Goal: Task Accomplishment & Management: Manage account settings

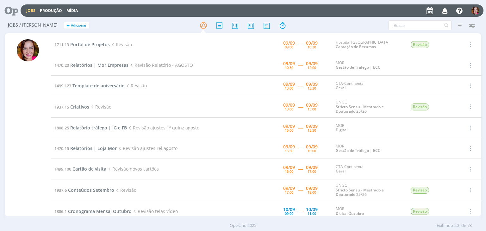
click at [116, 86] on span "Template de aniversário" at bounding box center [98, 86] width 52 height 6
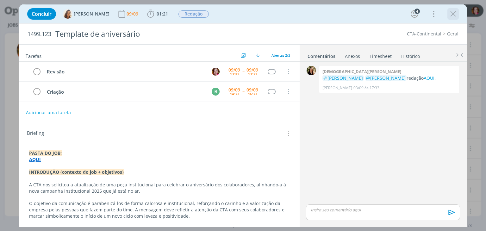
click at [451, 15] on icon "dialog" at bounding box center [452, 13] width 9 height 9
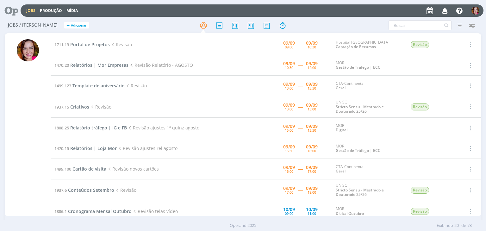
click at [92, 84] on span "Template de aniversário" at bounding box center [98, 86] width 52 height 6
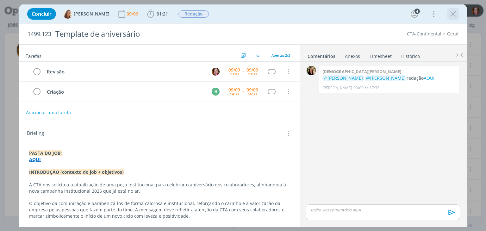
click at [451, 13] on icon "dialog" at bounding box center [452, 13] width 9 height 9
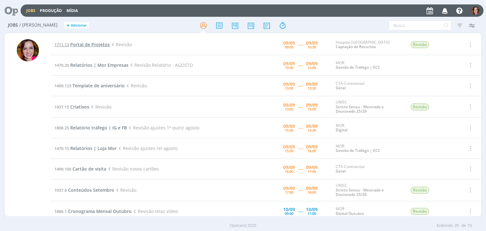
click at [97, 44] on span "Portal de Projetos" at bounding box center [90, 44] width 40 height 6
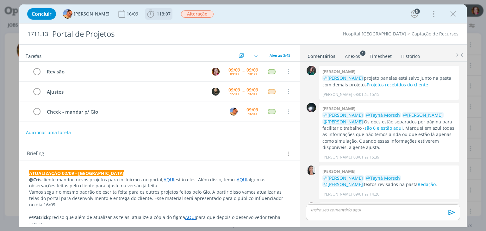
scroll to position [954, 0]
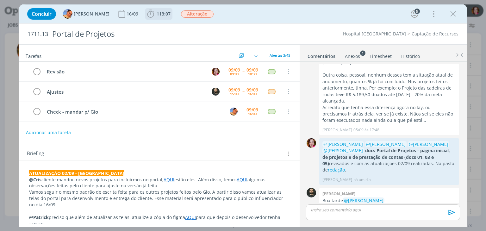
click at [157, 13] on span "113:07" at bounding box center [164, 14] width 14 height 6
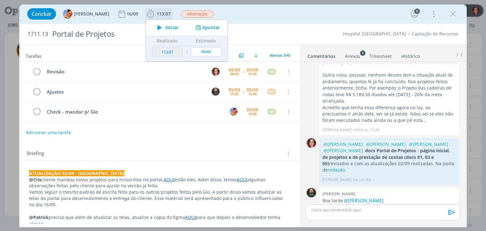
click at [156, 29] on icon "dialog" at bounding box center [159, 27] width 11 height 8
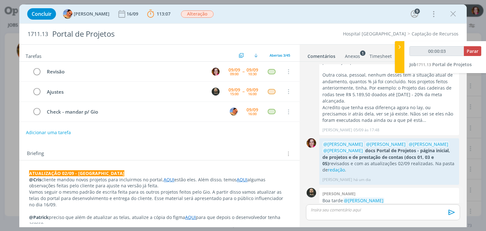
click at [378, 210] on link "AQUI." at bounding box center [372, 213] width 12 height 6
type input "00:12:46"
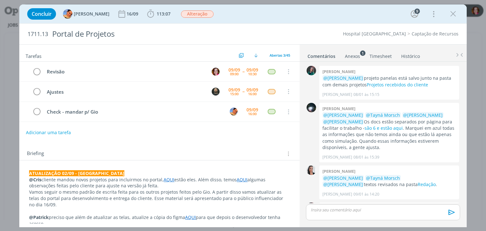
scroll to position [954, 0]
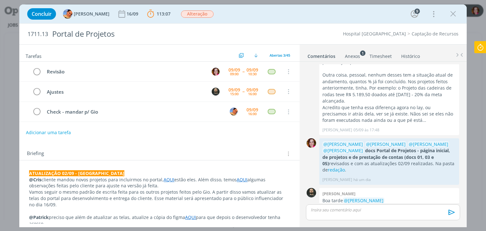
click at [482, 48] on icon at bounding box center [480, 47] width 11 height 12
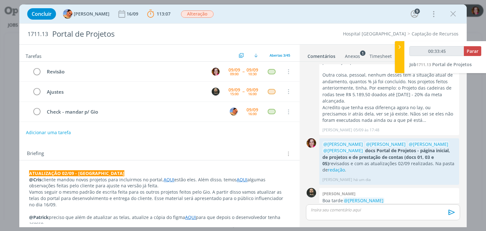
type input "00:34:45"
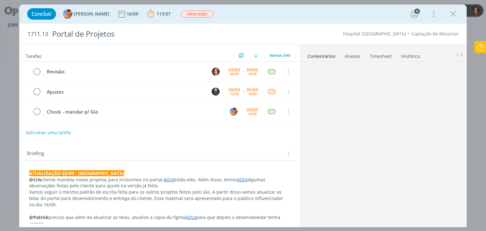
scroll to position [954, 0]
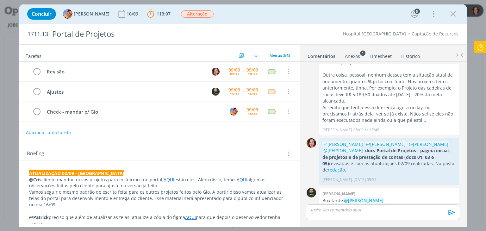
click at [478, 46] on icon at bounding box center [480, 47] width 11 height 12
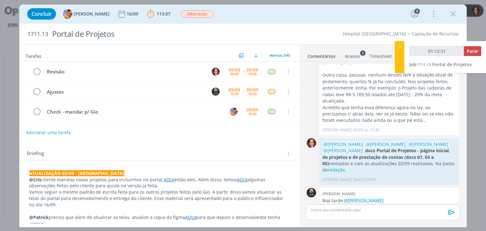
type input "01:12:32"
click at [471, 51] on span "Parar" at bounding box center [473, 51] width 12 height 6
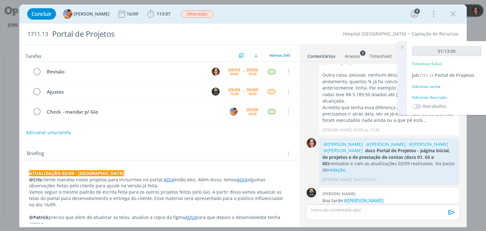
click at [430, 96] on div "Adicionar descrição" at bounding box center [446, 98] width 69 height 6
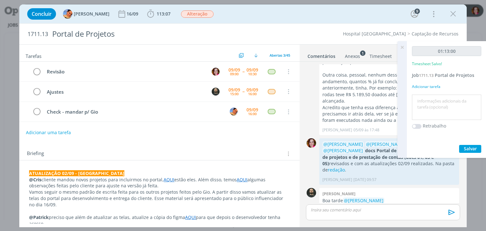
click at [430, 96] on textarea at bounding box center [447, 107] width 66 height 22
type textarea "Revisão figma"
click at [471, 148] on span "Salvar" at bounding box center [470, 149] width 13 height 6
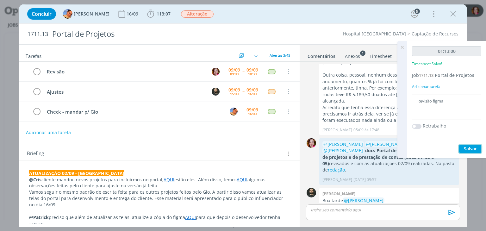
click at [462, 148] on button "Salvar" at bounding box center [470, 149] width 22 height 8
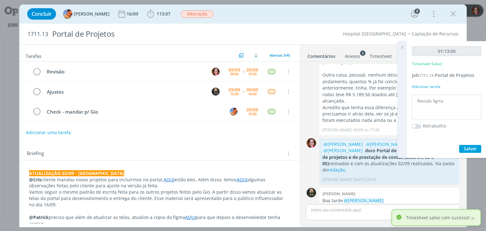
click at [400, 47] on icon at bounding box center [401, 47] width 11 height 12
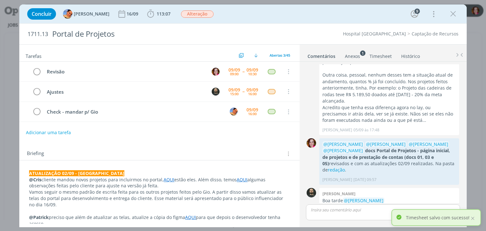
click at [32, 171] on strong "ATUALIZAÇÃO 02/09 - Luíza" at bounding box center [76, 173] width 95 height 6
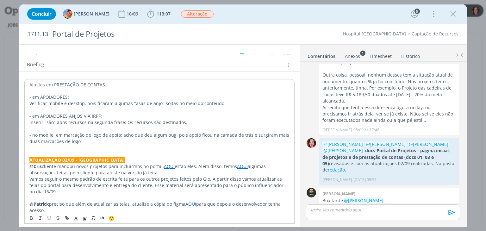
scroll to position [92, 0]
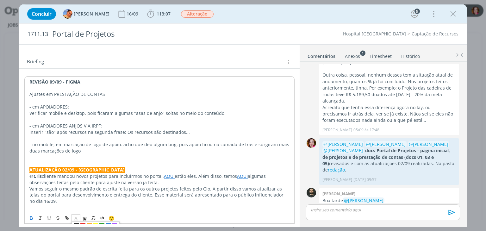
click at [75, 219] on polyline "dialog" at bounding box center [76, 218] width 2 height 3
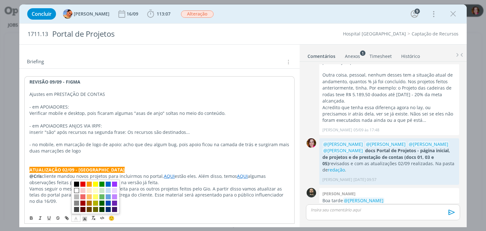
click at [77, 190] on span "dialog" at bounding box center [76, 190] width 5 height 5
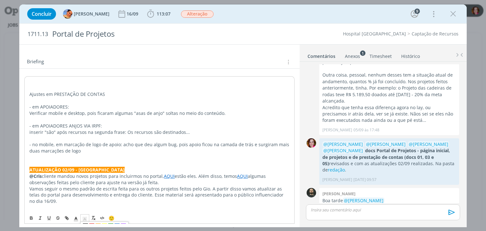
click at [84, 217] on icon "dialog" at bounding box center [85, 219] width 6 height 6
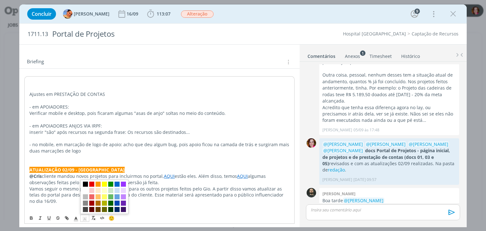
click at [86, 183] on span "dialog" at bounding box center [85, 184] width 5 height 5
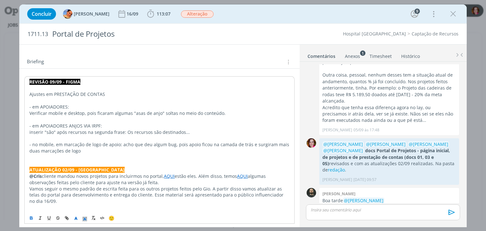
click at [50, 93] on p "Ajustes em PRESTAÇÃO DE CONTAS" at bounding box center [159, 94] width 260 height 6
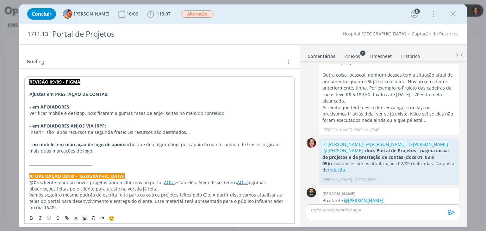
click at [322, 213] on p "dialog" at bounding box center [383, 210] width 144 height 6
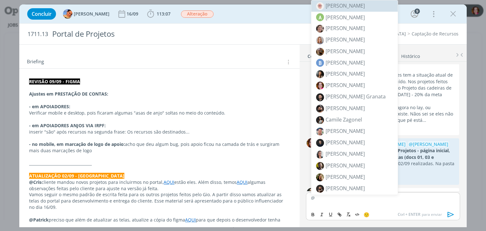
scroll to position [966, 0]
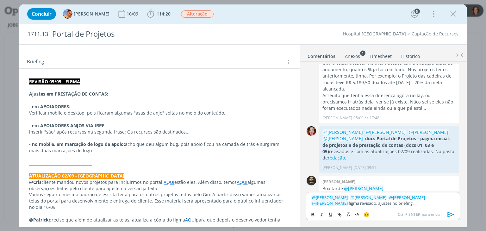
click at [451, 213] on icon "dialog" at bounding box center [450, 214] width 9 height 9
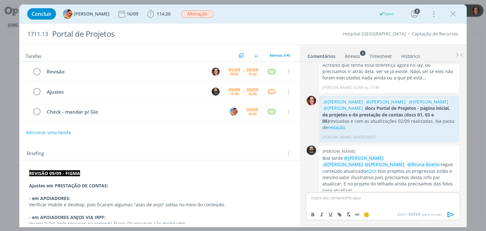
scroll to position [984, 0]
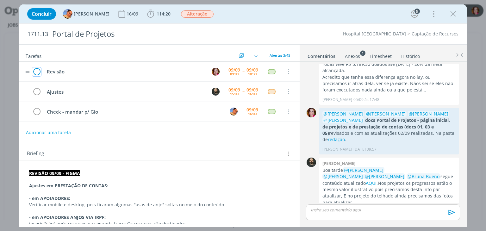
click at [35, 70] on icon "dialog" at bounding box center [36, 71] width 9 height 9
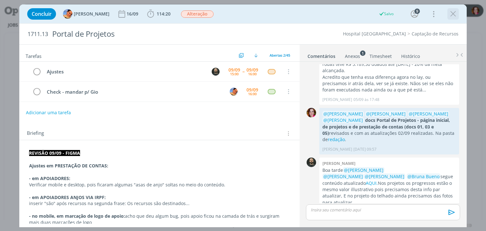
click at [453, 15] on icon "dialog" at bounding box center [452, 13] width 9 height 9
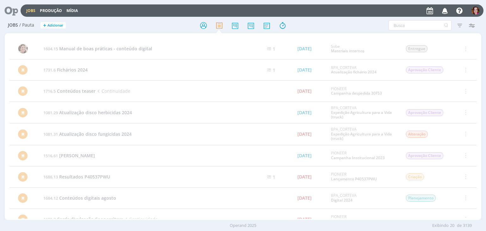
click at [9, 12] on icon at bounding box center [9, 10] width 13 height 12
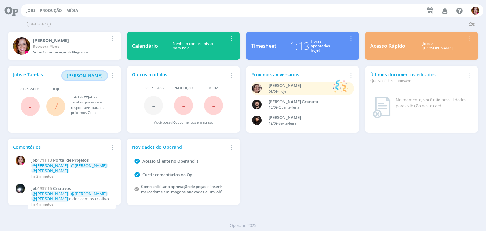
click at [89, 74] on span "Minha Pauta" at bounding box center [85, 75] width 36 height 6
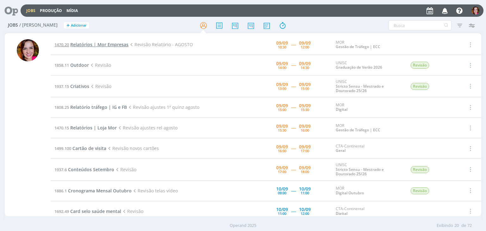
click at [102, 45] on span "Relatórios | Mor Empresas" at bounding box center [99, 44] width 58 height 6
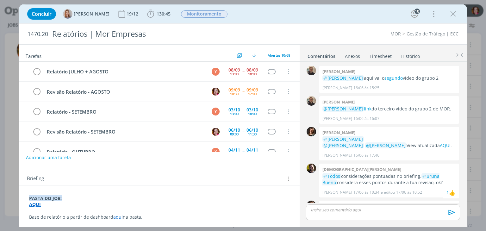
scroll to position [586, 0]
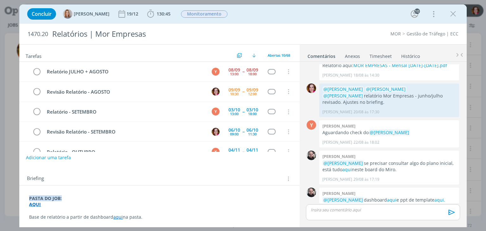
click at [34, 206] on strong "AQUI" at bounding box center [35, 204] width 12 height 6
click at [52, 204] on p "AQUI" at bounding box center [159, 205] width 260 height 6
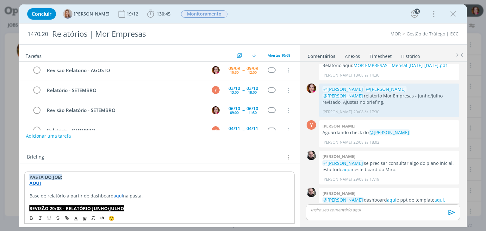
scroll to position [28, 0]
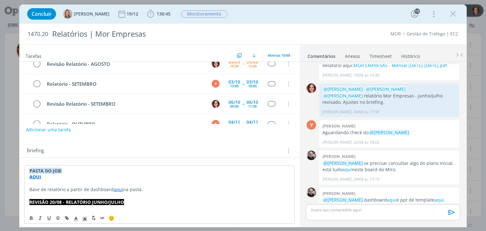
click at [36, 175] on strong "AQUI" at bounding box center [35, 177] width 12 height 6
click at [54, 188] on link "https://sobeae.sharepoint.com/:f:/s/SOBEAE/EkoMrXSGM2BHqnTZxplY9hUBayuvsmhOm1d8…" at bounding box center [71, 189] width 48 height 8
click at [82, 188] on link "https://sobeae.sharepoint.com/:f:/s/SOBEAE/EkoMrXSGM2BHqnTZxplY9hUBayuvsmhOm1d8…" at bounding box center [71, 189] width 48 height 8
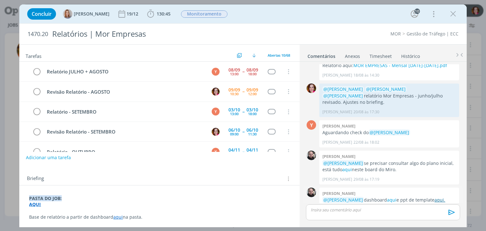
click at [434, 197] on link "aqui." at bounding box center [439, 200] width 11 height 6
click at [453, 13] on icon "dialog" at bounding box center [452, 13] width 9 height 9
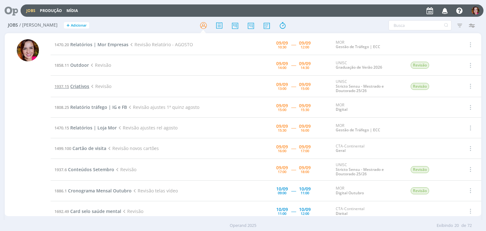
click at [76, 85] on span "Criativos" at bounding box center [79, 86] width 19 height 6
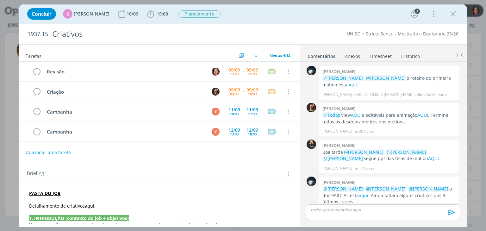
scroll to position [65, 0]
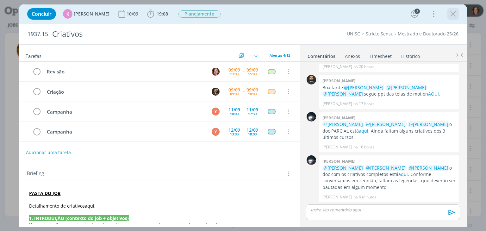
click at [451, 18] on icon "dialog" at bounding box center [452, 13] width 9 height 9
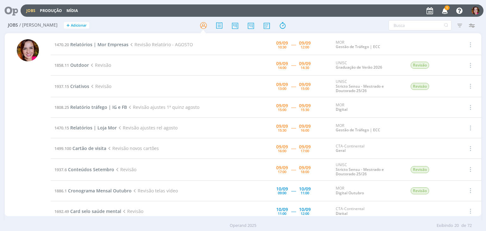
click at [444, 11] on icon "button" at bounding box center [444, 10] width 11 height 11
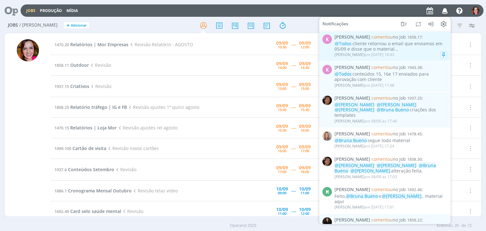
click at [390, 46] on div "@Todos cliente retornou o email que enviamos em 05/09 e disse que o material..." at bounding box center [390, 46] width 113 height 11
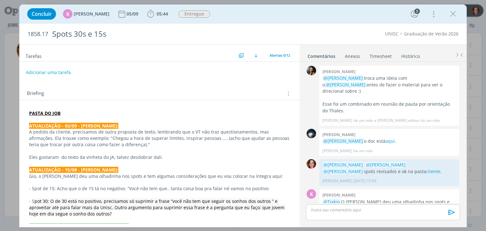
scroll to position [694, 0]
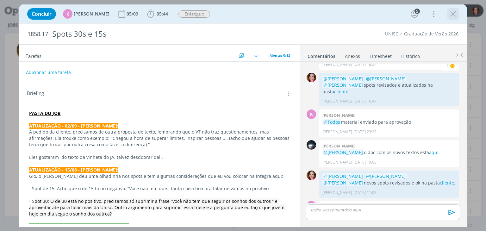
click at [452, 15] on icon "dialog" at bounding box center [452, 13] width 9 height 9
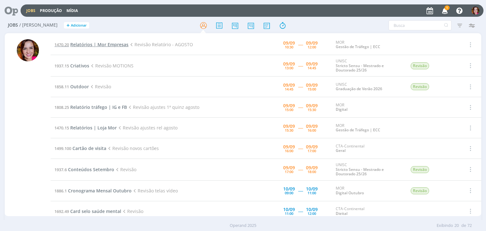
click at [116, 45] on span "Relatórios | Mor Empresas" at bounding box center [99, 44] width 58 height 6
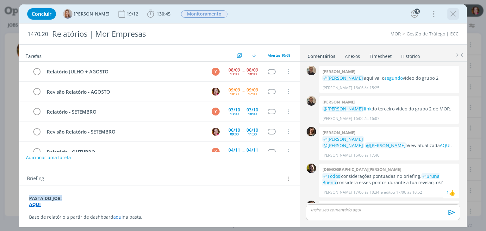
scroll to position [586, 0]
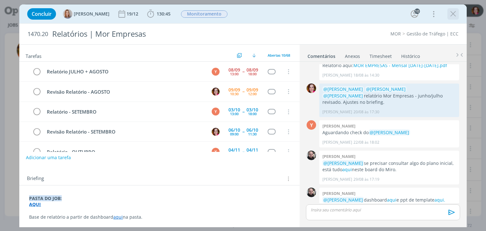
click at [453, 14] on icon "dialog" at bounding box center [452, 13] width 9 height 9
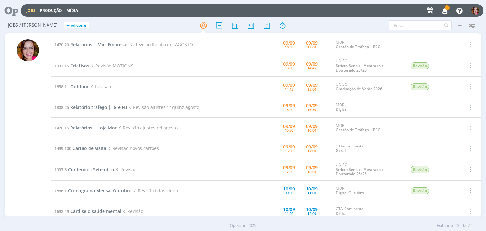
click at [446, 11] on icon "button" at bounding box center [444, 10] width 11 height 11
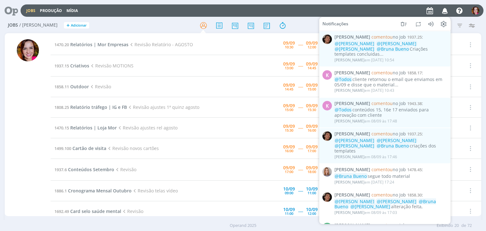
click at [39, 98] on div at bounding box center [28, 125] width 46 height 182
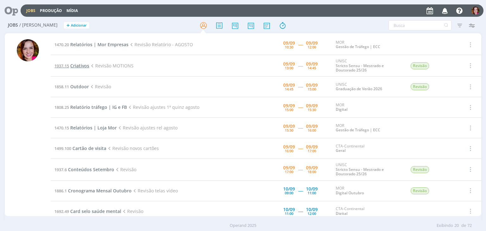
click at [81, 66] on span "Criativos" at bounding box center [79, 66] width 19 height 6
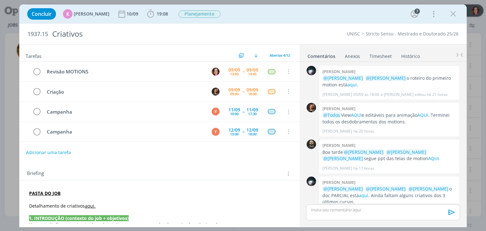
scroll to position [65, 0]
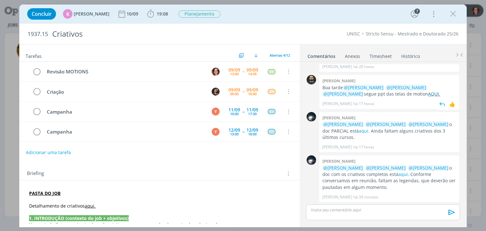
click at [428, 95] on link "AQUI." at bounding box center [434, 94] width 12 height 6
click at [454, 17] on icon "dialog" at bounding box center [452, 13] width 9 height 9
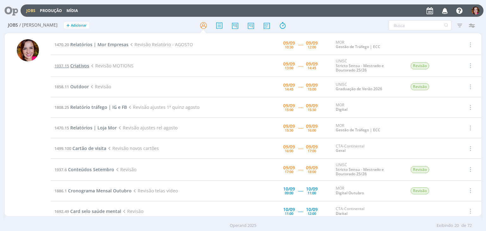
click at [84, 65] on span "Criativos" at bounding box center [79, 66] width 19 height 6
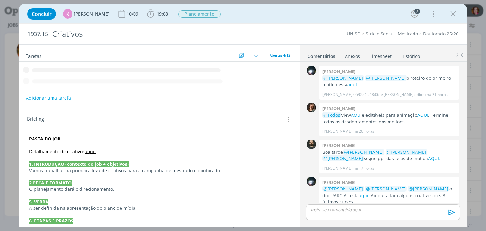
scroll to position [65, 0]
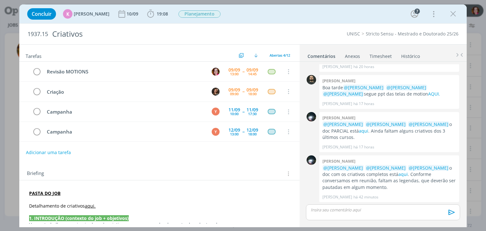
click at [41, 192] on strong "PASTA DO JOB" at bounding box center [44, 193] width 31 height 6
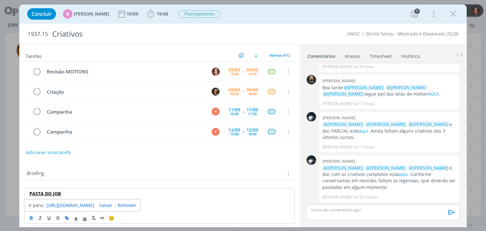
click at [63, 205] on link "https://sobeae.sharepoint.com/:f:/s/SOBEAE/En0YpvSRYLRIvkiyrRAhFzQBcZkElMVGr3uZ…" at bounding box center [71, 205] width 48 height 8
click at [454, 12] on icon "dialog" at bounding box center [452, 13] width 9 height 9
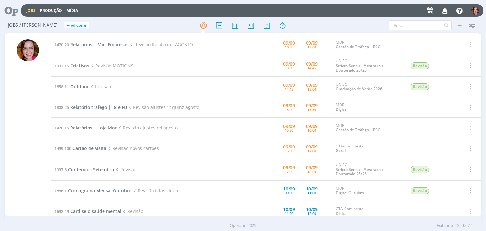
click at [78, 86] on span "Outdoor" at bounding box center [79, 87] width 19 height 6
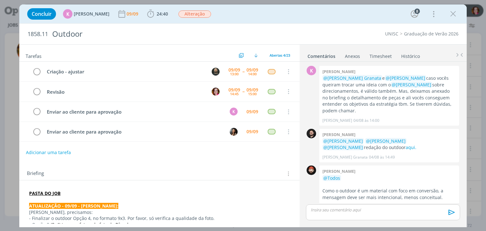
scroll to position [628, 0]
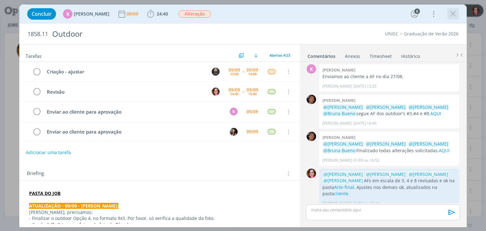
click at [453, 14] on icon "dialog" at bounding box center [452, 13] width 9 height 9
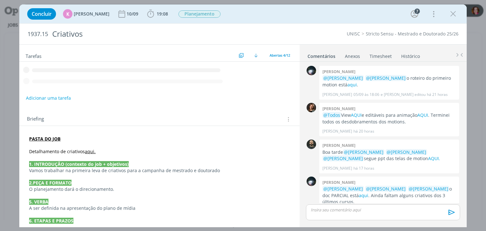
scroll to position [65, 0]
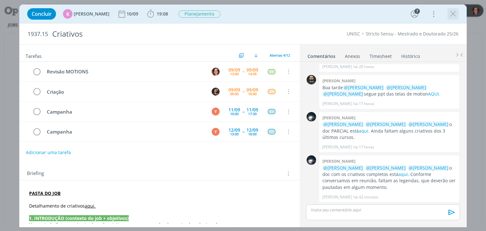
click at [451, 14] on icon "dialog" at bounding box center [452, 13] width 9 height 9
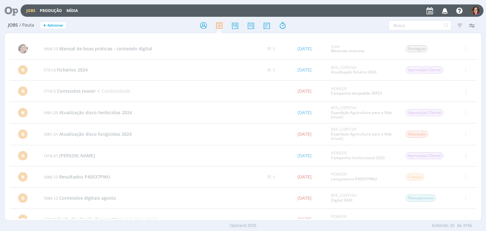
click at [6, 10] on icon at bounding box center [9, 10] width 13 height 12
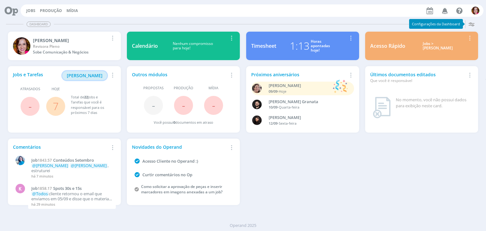
click at [93, 76] on span "Minha Pauta" at bounding box center [85, 75] width 36 height 6
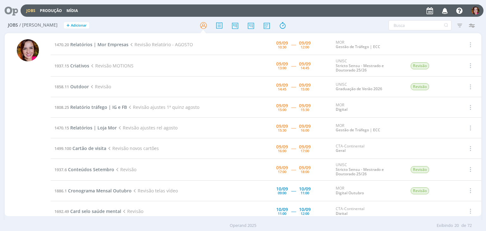
click at [11, 115] on div at bounding box center [28, 125] width 46 height 182
click at [76, 64] on span "Criativos" at bounding box center [79, 66] width 19 height 6
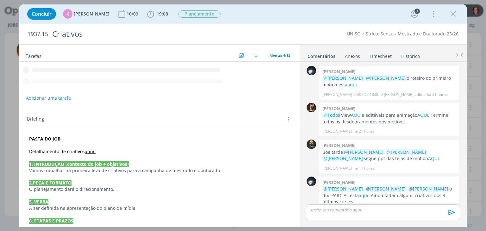
scroll to position [65, 0]
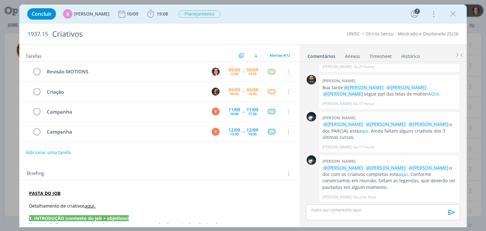
click at [40, 191] on strong "PASTA DO JOB" at bounding box center [44, 193] width 31 height 6
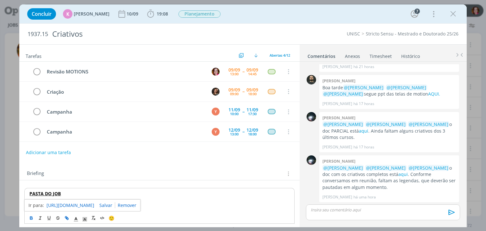
click at [63, 205] on link "https://sobeae.sharepoint.com/:f:/s/SOBEAE/En0YpvSRYLRIvkiyrRAhFzQBcZkElMVGr3uZ…" at bounding box center [71, 205] width 48 height 8
click at [455, 14] on icon "dialog" at bounding box center [452, 13] width 9 height 9
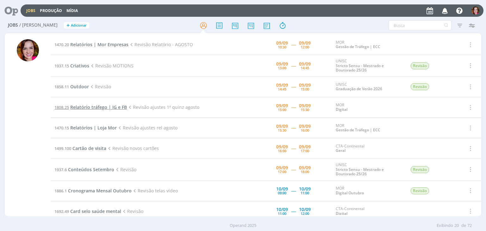
click at [103, 106] on span "Relatório tráfego | IG e FB" at bounding box center [98, 107] width 57 height 6
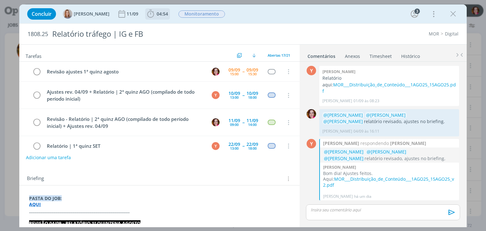
click at [163, 14] on span "04:54" at bounding box center [162, 14] width 11 height 6
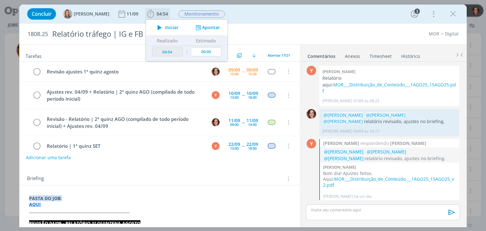
click at [166, 27] on span "Iniciar" at bounding box center [171, 27] width 13 height 4
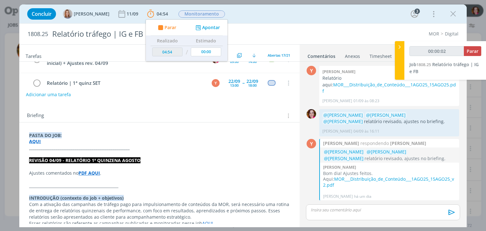
scroll to position [75, 0]
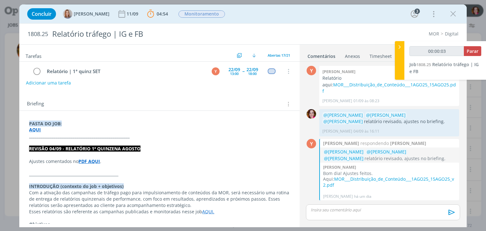
click at [87, 162] on strong "PDF AQUI" at bounding box center [89, 161] width 22 height 6
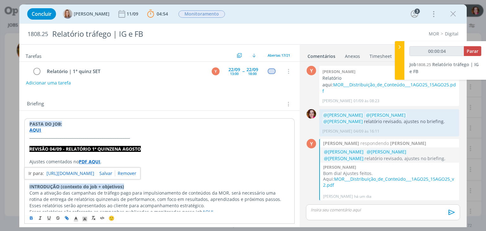
click at [94, 173] on link "https://sobeae.sharepoint.com/sites/SOBEAE/Documentos%20Compartilhados/Forms/Al…" at bounding box center [71, 173] width 48 height 8
click at [94, 172] on link "https://sobeae.sharepoint.com/sites/SOBEAE/Documentos%20Compartilhados/Forms/Al…" at bounding box center [71, 173] width 48 height 8
click at [40, 130] on strong "AQUI" at bounding box center [35, 130] width 12 height 6
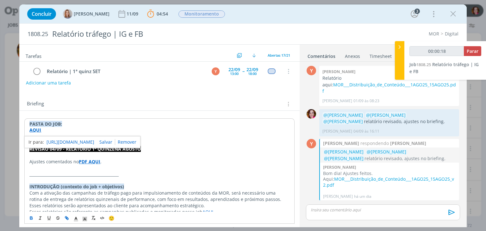
click at [52, 141] on link "https://sobeae.sharepoint.com/:f:/s/SOBEAE/EhZ58r6-AwlNotEAVGySKHYBMusZoiVv9_np…" at bounding box center [71, 142] width 48 height 8
click at [384, 176] on link "MOR___Distribuição_de_Conteúdo___1AGO25_15AGO25_v2.pdf" at bounding box center [388, 182] width 131 height 12
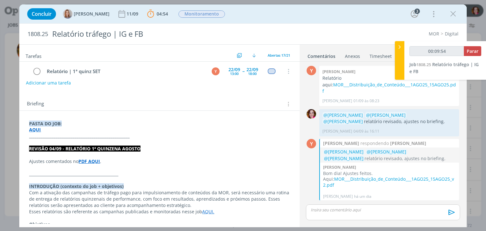
click at [342, 211] on p "dialog" at bounding box center [383, 210] width 144 height 6
type input "00:09:56"
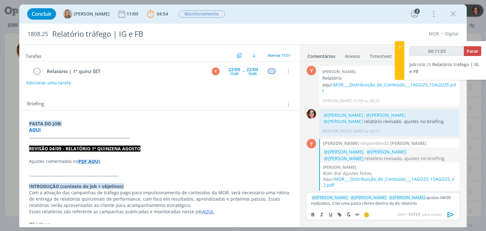
click at [368, 203] on p "﻿ @ Yuri Lopardo ﻿ ﻿ @ Amanda Oliveira ﻿ ﻿ @ Vanessa Feron ﻿ ajustes 04/09 real…" at bounding box center [383, 201] width 144 height 12
type input "00:11:14"
paste input "https://sobeae.sharepoint.com/sites/SOBEAE/Documentos%20Compartilhados/Forms/Al…"
type input "https://sobeae.sharepoint.com/sites/SOBEAE/Documentos%20Compartilhados/Forms/Al…"
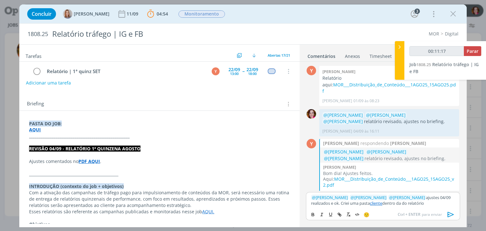
click at [373, 203] on link "cliente" at bounding box center [376, 203] width 12 height 6
click at [361, 190] on link "https://sobeae.sharepoint.com/sites/SOBEAE/Documentos%20Compartilhados/Forms/Al…" at bounding box center [348, 191] width 43 height 8
click at [439, 205] on p "﻿ @ Yuri Lopardo ﻿ ﻿ @ Amanda Oliveira ﻿ ﻿ @ Vanessa Feron ﻿ ajustes 04/09 real…" at bounding box center [383, 201] width 144 height 12
click at [433, 200] on p "﻿ @ Yuri Lopardo ﻿ ﻿ @ Amanda Oliveira ﻿ ﻿ @ Vanessa Feron ﻿ ajustes 04/09 real…" at bounding box center [383, 201] width 144 height 12
click at [432, 202] on p "﻿ @ Yuri Lopardo ﻿ ﻿ @ Amanda Oliveira ﻿ ﻿ @ Vanessa Feron ﻿ ajustes 04/09 real…" at bounding box center [383, 201] width 144 height 12
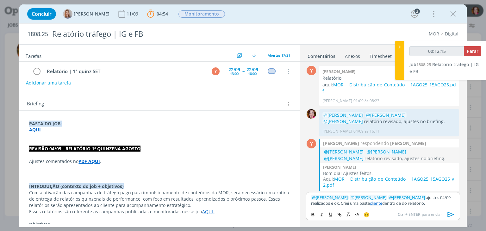
click at [372, 204] on link "cliente" at bounding box center [376, 203] width 12 height 6
click at [370, 190] on link "https://sobeae.sharepoint.com/sites/SOBEAE/Documentos%20Compartilhados/Forms/Al…" at bounding box center [348, 191] width 43 height 8
click at [432, 207] on div "﻿ @ Yuri Lopardo ﻿ ﻿ @ Amanda Oliveira ﻿ ﻿ @ Vanessa Feron ﻿ ajustes 04/09 real…" at bounding box center [383, 200] width 154 height 16
click at [452, 213] on icon "dialog" at bounding box center [450, 214] width 9 height 9
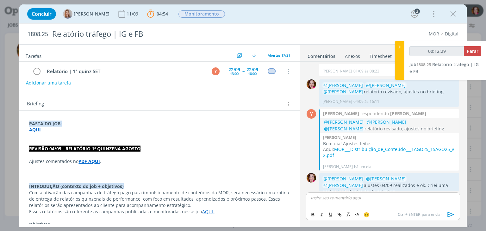
scroll to position [34, 0]
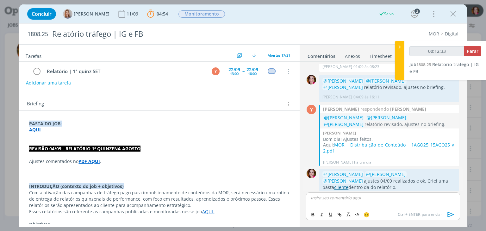
click at [348, 184] on link "cliente" at bounding box center [341, 187] width 14 height 6
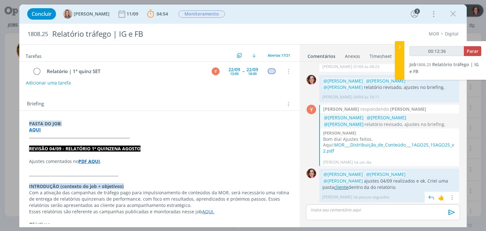
scroll to position [22, 0]
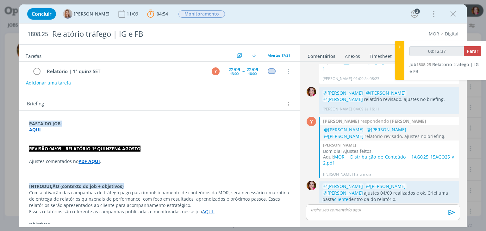
type input "00:12:38"
click at [467, 51] on span "Parar" at bounding box center [473, 51] width 12 height 6
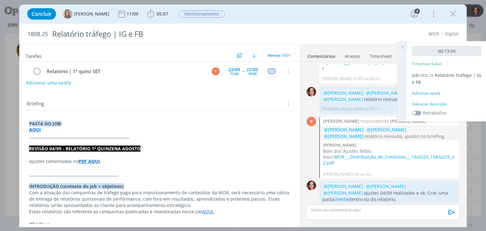
click at [429, 103] on div "Adicionar descrição" at bounding box center [446, 104] width 69 height 6
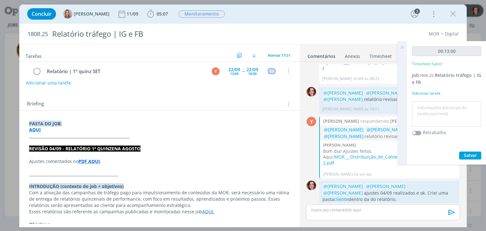
click at [429, 103] on textarea at bounding box center [447, 114] width 66 height 22
type textarea "Revisão ajustes 04/09"
click at [467, 153] on span "Salvar" at bounding box center [470, 155] width 13 height 6
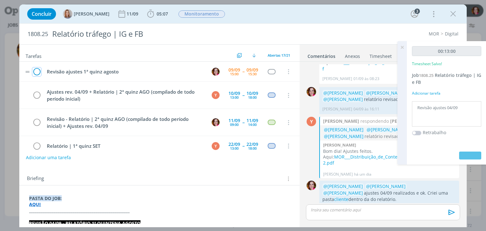
click at [36, 71] on icon "dialog" at bounding box center [36, 71] width 9 height 9
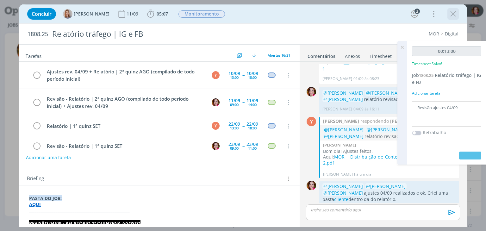
click at [453, 15] on icon "dialog" at bounding box center [452, 13] width 9 height 9
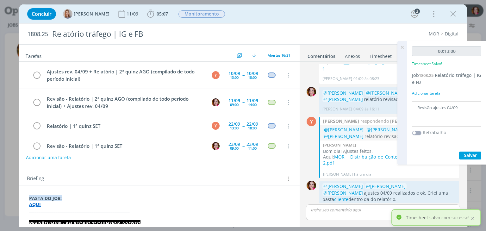
click at [402, 47] on icon at bounding box center [401, 47] width 11 height 12
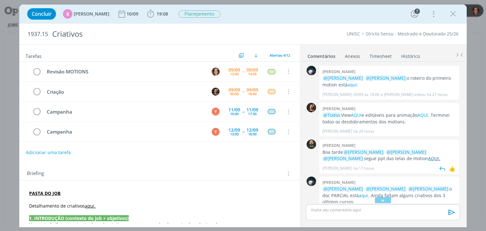
click at [428, 159] on link "AQUI." at bounding box center [434, 158] width 12 height 6
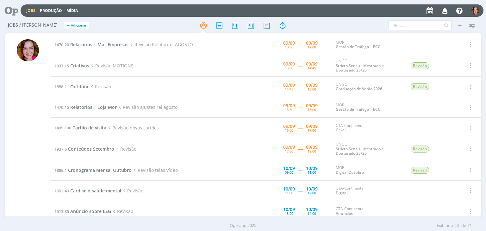
click at [85, 128] on span "Cartão de visita" at bounding box center [89, 128] width 34 height 6
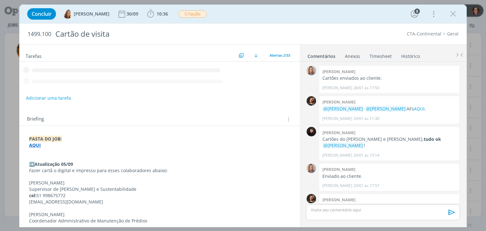
scroll to position [520, 0]
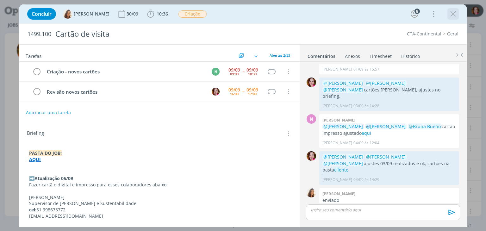
click at [453, 15] on icon "dialog" at bounding box center [452, 13] width 9 height 9
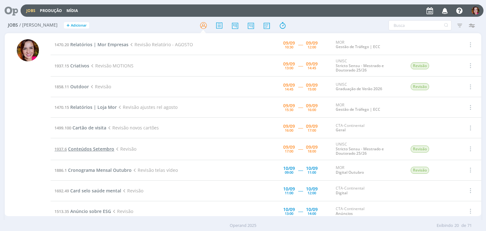
click at [101, 149] on span "Conteúdos Setembro" at bounding box center [91, 149] width 46 height 6
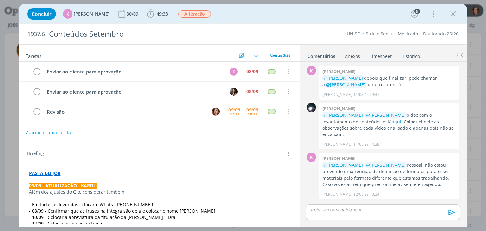
scroll to position [721, 0]
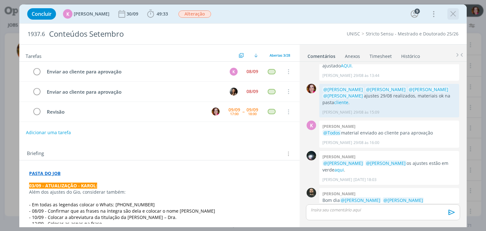
click at [452, 12] on icon "dialog" at bounding box center [452, 13] width 9 height 9
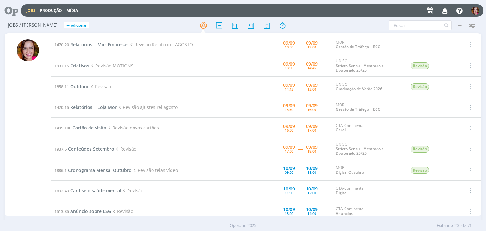
click at [78, 87] on span "Outdoor" at bounding box center [79, 87] width 19 height 6
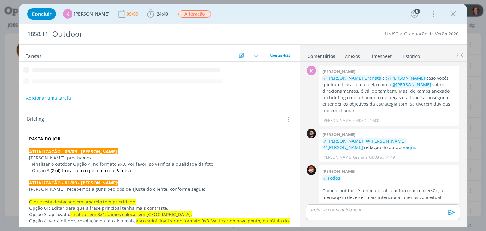
scroll to position [628, 0]
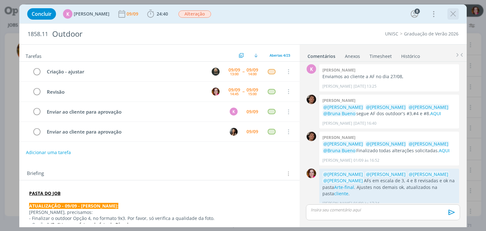
click at [453, 16] on icon "dialog" at bounding box center [452, 13] width 9 height 9
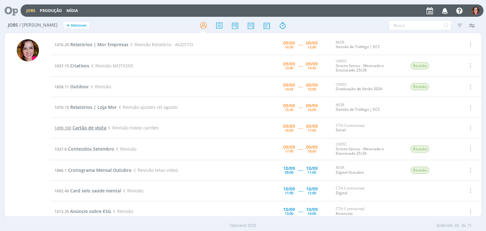
click at [79, 128] on span "Cartão de visita" at bounding box center [89, 128] width 34 height 6
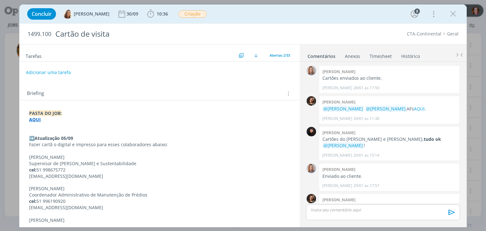
scroll to position [520, 0]
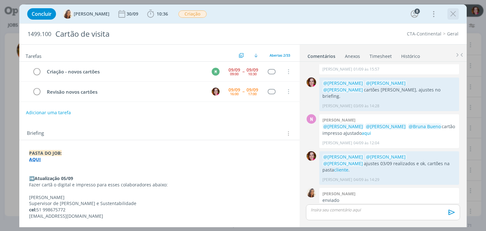
click at [452, 14] on icon "dialog" at bounding box center [452, 13] width 9 height 9
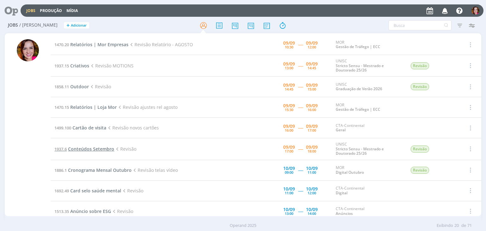
click at [89, 147] on span "Conteúdos Setembro" at bounding box center [91, 149] width 46 height 6
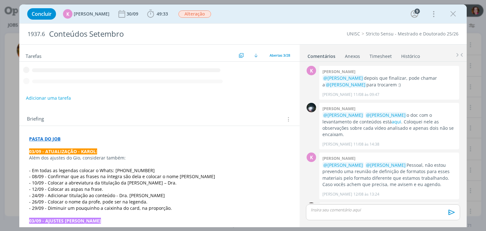
scroll to position [721, 0]
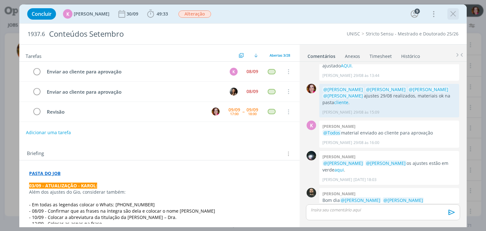
click at [454, 13] on icon "dialog" at bounding box center [452, 13] width 9 height 9
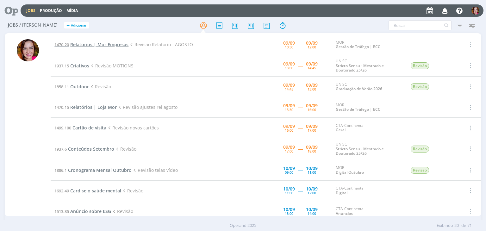
click at [102, 46] on span "Relatórios | Mor Empresas" at bounding box center [99, 44] width 58 height 6
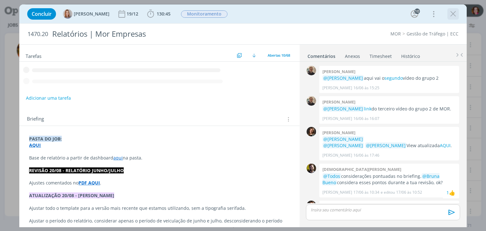
scroll to position [586, 0]
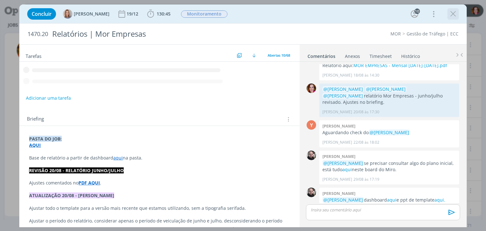
click at [454, 16] on icon "dialog" at bounding box center [452, 13] width 9 height 9
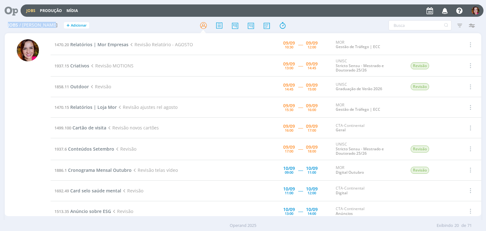
drag, startPoint x: 8, startPoint y: 25, endPoint x: 48, endPoint y: 27, distance: 40.9
click at [48, 27] on h2 "Jobs / Minha Pauta + Adicionar" at bounding box center [84, 24] width 153 height 13
click at [47, 25] on h2 "Jobs / Minha Pauta + Adicionar" at bounding box center [84, 24] width 153 height 13
click at [47, 25] on span "/ [PERSON_NAME]" at bounding box center [38, 24] width 38 height 5
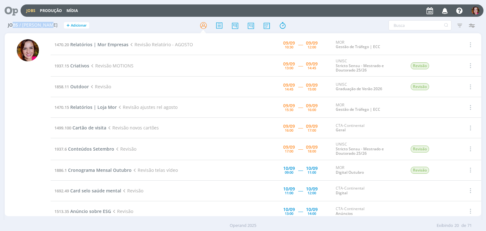
drag, startPoint x: 47, startPoint y: 25, endPoint x: 11, endPoint y: 26, distance: 35.4
click at [11, 26] on h2 "Jobs / Minha Pauta + Adicionar" at bounding box center [84, 24] width 153 height 13
click at [11, 26] on span "Jobs" at bounding box center [13, 24] width 10 height 5
drag, startPoint x: 443, startPoint y: 16, endPoint x: 445, endPoint y: 9, distance: 6.8
click at [445, 9] on button "1" at bounding box center [444, 10] width 13 height 11
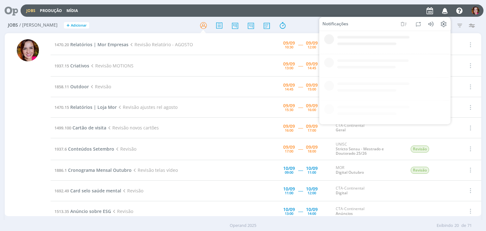
click at [445, 9] on icon "button" at bounding box center [444, 10] width 11 height 11
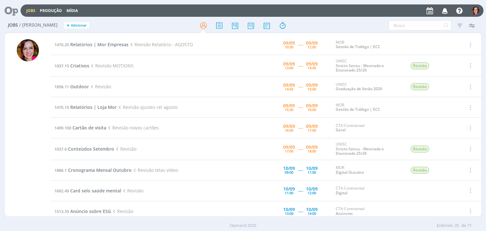
click at [445, 9] on icon "button" at bounding box center [444, 10] width 11 height 11
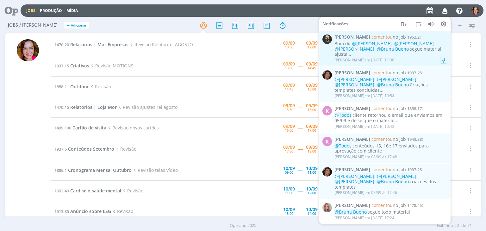
click at [390, 49] on div "Bom dia @[PERSON_NAME] @[PERSON_NAME] @[PERSON_NAME] @[PERSON_NAME] segue mater…" at bounding box center [390, 49] width 113 height 16
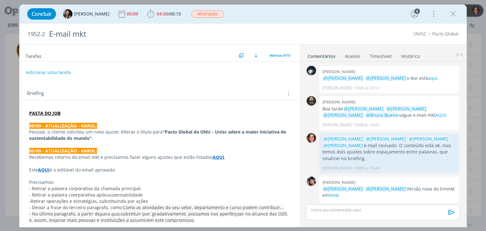
scroll to position [260, 0]
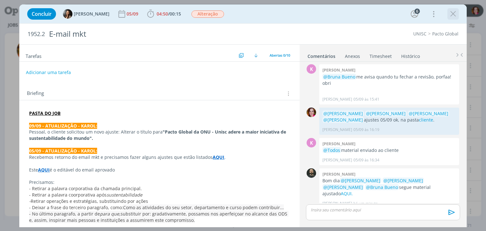
click at [454, 14] on icon "dialog" at bounding box center [452, 13] width 9 height 9
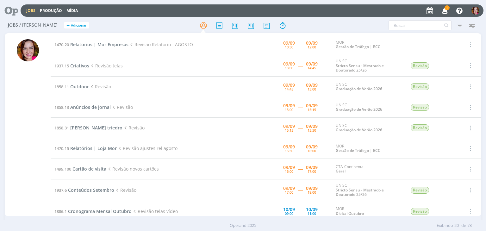
click at [446, 10] on icon "button" at bounding box center [444, 10] width 11 height 11
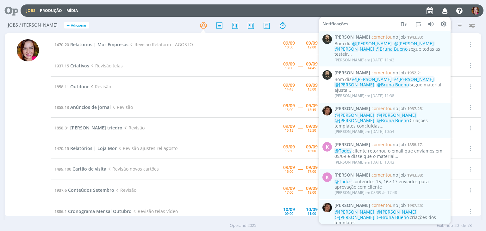
click at [304, 18] on div "Jobs / [PERSON_NAME] + Adicionar Atenção! Novo comportamento nos filtros de Pau…" at bounding box center [243, 26] width 476 height 16
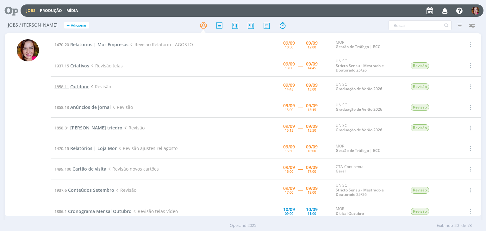
click at [77, 86] on span "Outdoor" at bounding box center [79, 87] width 19 height 6
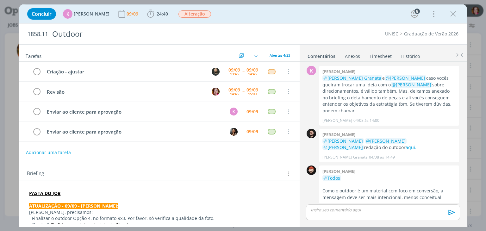
scroll to position [628, 0]
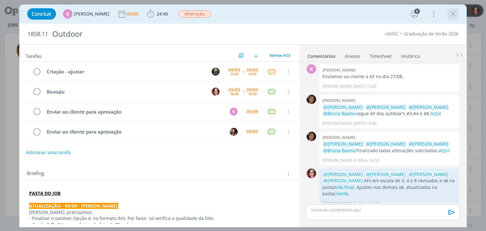
click at [452, 16] on icon "dialog" at bounding box center [452, 13] width 9 height 9
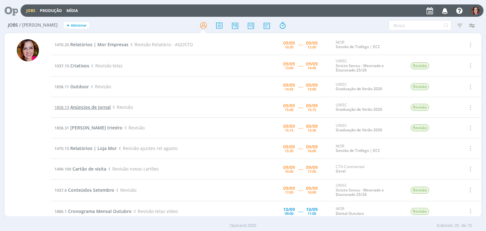
click at [80, 107] on span "Anúncios de jornal" at bounding box center [90, 107] width 40 height 6
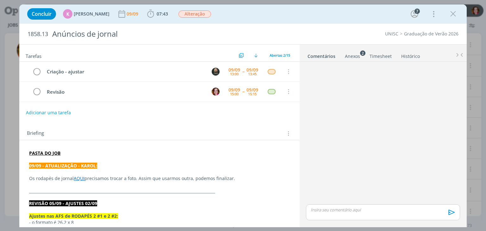
scroll to position [272, 0]
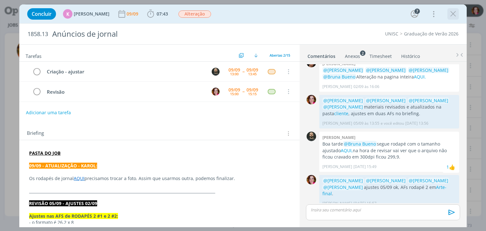
click at [451, 14] on icon "dialog" at bounding box center [452, 13] width 9 height 9
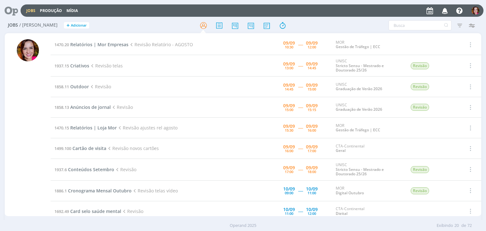
click at [27, 145] on div at bounding box center [28, 127] width 22 height 177
click at [78, 169] on span "Conteúdos Setembro" at bounding box center [91, 169] width 46 height 6
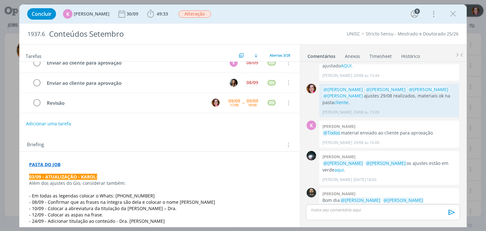
scroll to position [8, 0]
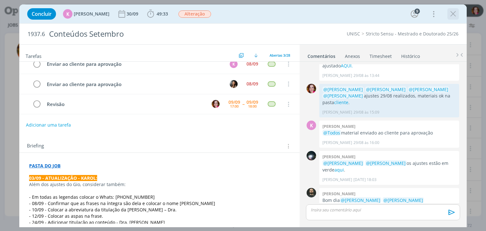
click at [450, 13] on icon "dialog" at bounding box center [452, 13] width 9 height 9
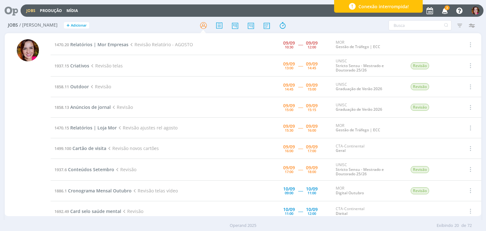
click at [445, 9] on icon "button" at bounding box center [444, 10] width 11 height 11
